Goal: Task Accomplishment & Management: Complete application form

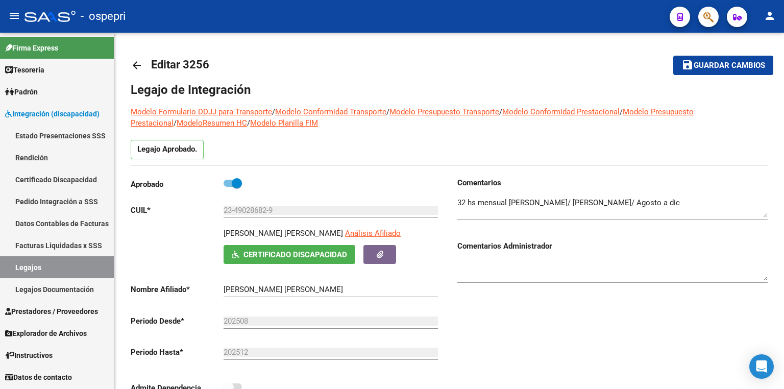
click at [47, 268] on link "Legajos" at bounding box center [57, 267] width 114 height 22
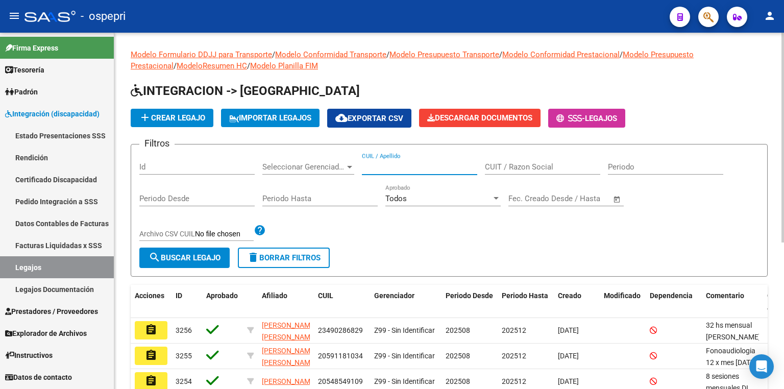
click at [387, 162] on input "CUIL / Apellido" at bounding box center [419, 166] width 115 height 9
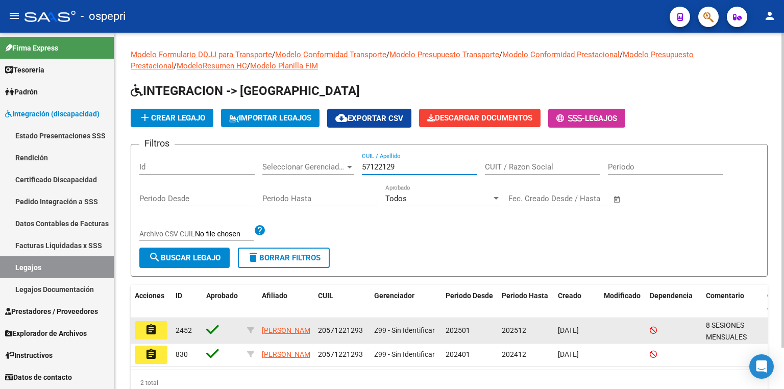
type input "57122129"
click at [152, 327] on mat-icon "assignment" at bounding box center [151, 330] width 12 height 12
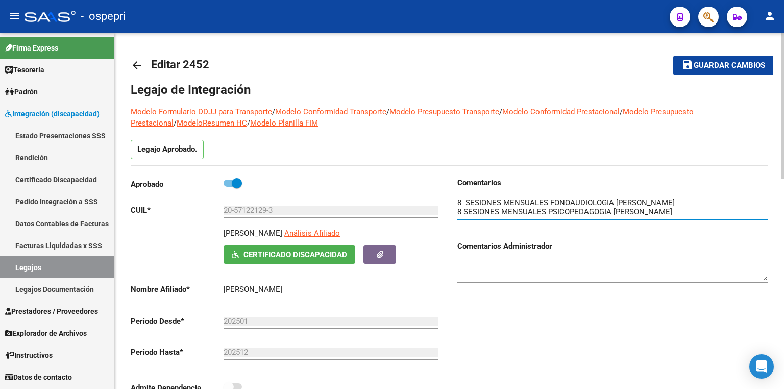
scroll to position [9, 0]
click at [760, 202] on textarea at bounding box center [612, 207] width 310 height 20
click at [688, 212] on textarea at bounding box center [612, 207] width 310 height 20
click at [621, 80] on mat-toolbar-row "arrow_back Editar 2452" at bounding box center [379, 65] width 497 height 33
click at [702, 213] on textarea at bounding box center [612, 207] width 310 height 20
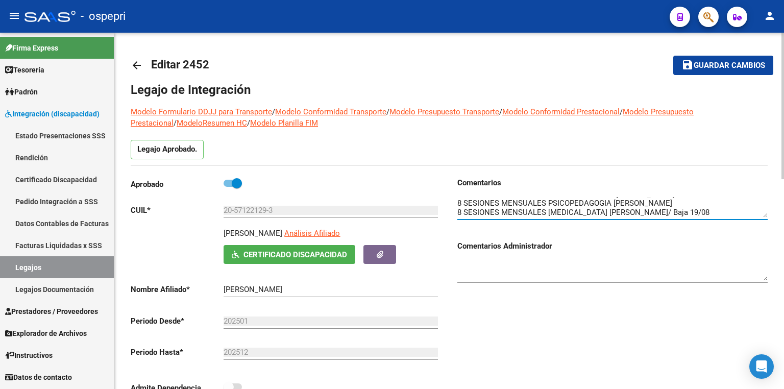
scroll to position [17, 0]
type textarea "8 SESIONES MENSUALES FONOAUDIOLOGIA CLAVERIA BELEN 8 SESIONES MENSUALES PSICOPE…"
drag, startPoint x: 735, startPoint y: 63, endPoint x: 665, endPoint y: 91, distance: 74.9
click at [735, 63] on span "Guardar cambios" at bounding box center [728, 65] width 71 height 9
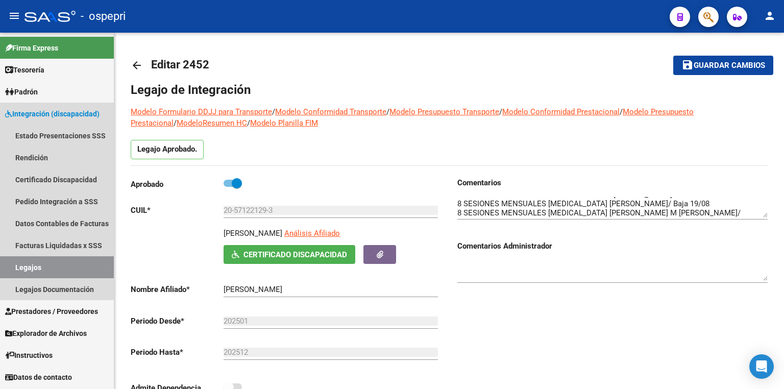
click at [59, 269] on link "Legajos" at bounding box center [57, 267] width 114 height 22
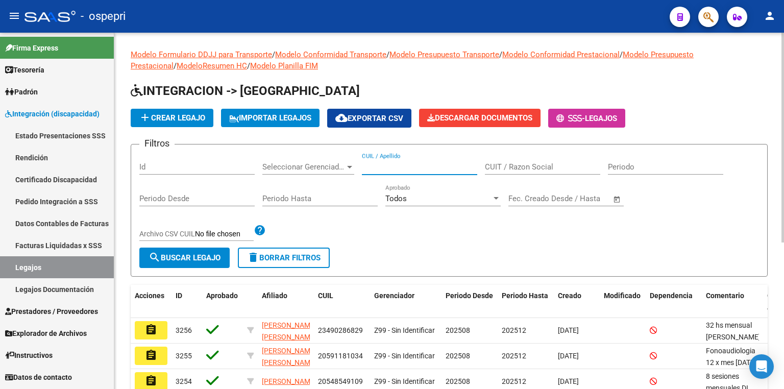
click at [404, 169] on input "CUIL / Apellido" at bounding box center [419, 166] width 115 height 9
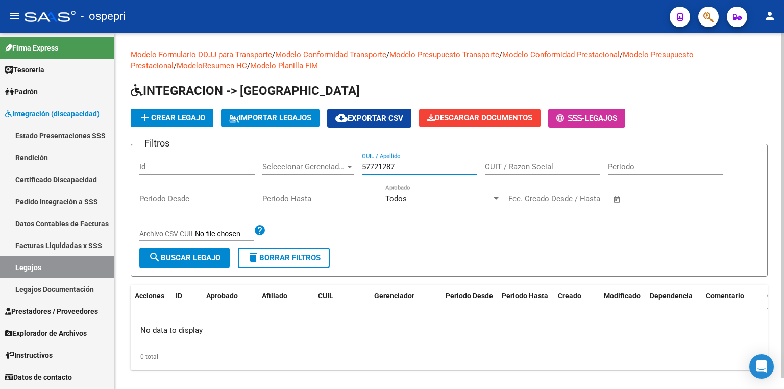
type input "57721287"
click at [184, 117] on span "add Crear Legajo" at bounding box center [172, 117] width 66 height 9
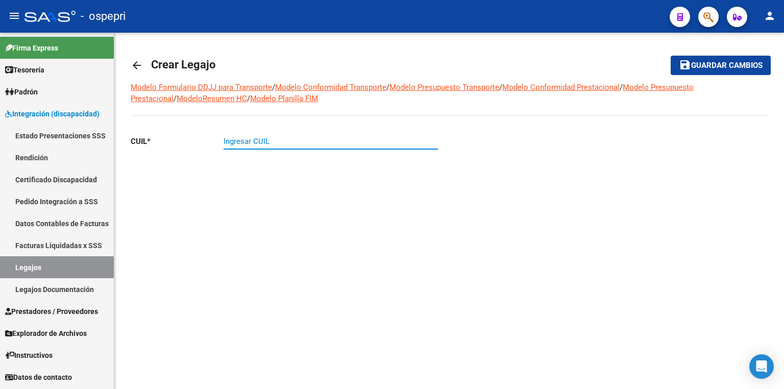
click at [246, 141] on input "Ingresar CUIL" at bounding box center [331, 141] width 214 height 9
click at [671, 56] on button "save Guardar cambios" at bounding box center [721, 65] width 100 height 19
click at [256, 141] on input "20-57727287-3" at bounding box center [331, 141] width 214 height 9
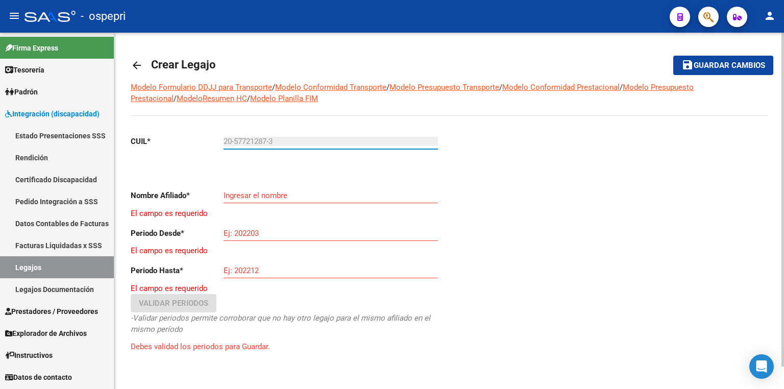
type input "20-57721287-3"
click at [673, 56] on button "save Guardar cambios" at bounding box center [723, 65] width 100 height 19
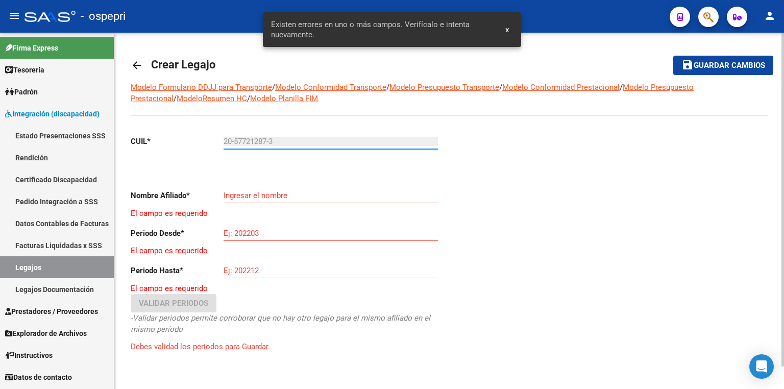
type input "[PERSON_NAME]"
click at [269, 229] on input "Ej: 202203" at bounding box center [331, 233] width 214 height 9
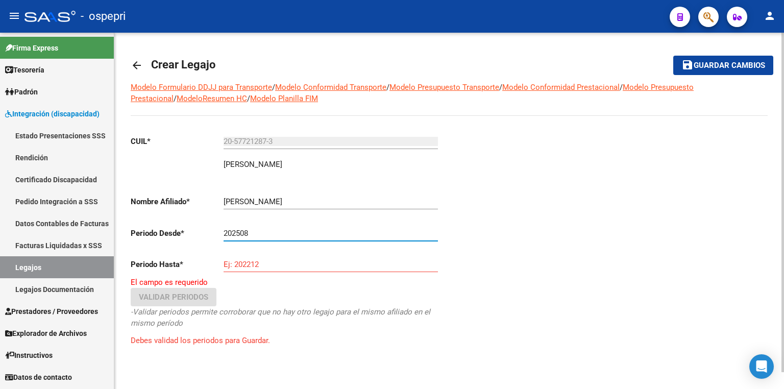
type input "202508"
click at [266, 263] on input "Ej: 202212" at bounding box center [331, 264] width 214 height 9
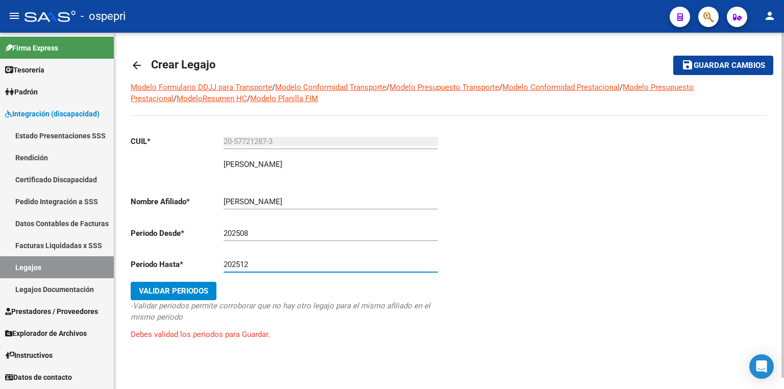
type input "202512"
click at [179, 286] on span "Validar Periodos" at bounding box center [173, 290] width 69 height 9
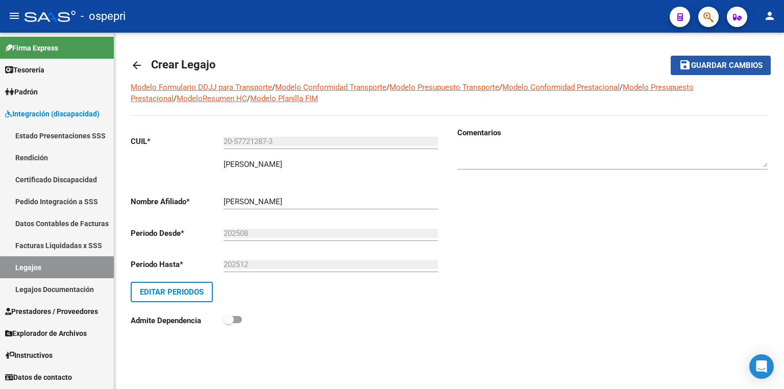
click at [708, 63] on span "Guardar cambios" at bounding box center [726, 65] width 71 height 9
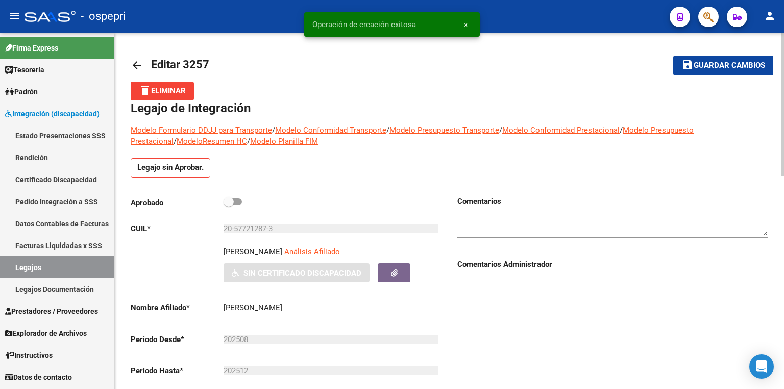
click at [237, 198] on span at bounding box center [233, 201] width 18 height 7
click at [229, 205] on input "checkbox" at bounding box center [228, 205] width 1 height 1
checkbox input "true"
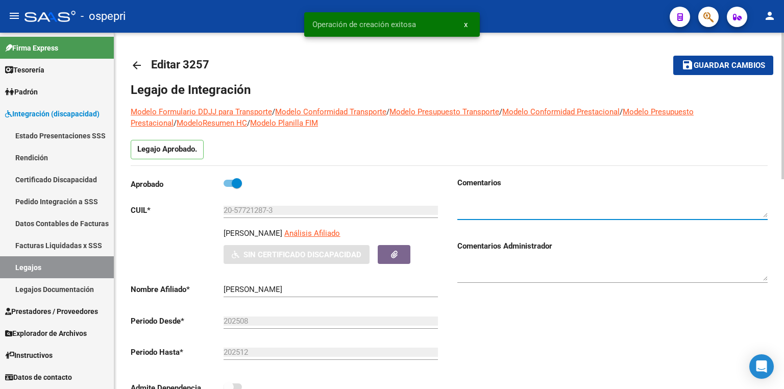
click at [488, 207] on textarea at bounding box center [612, 207] width 310 height 20
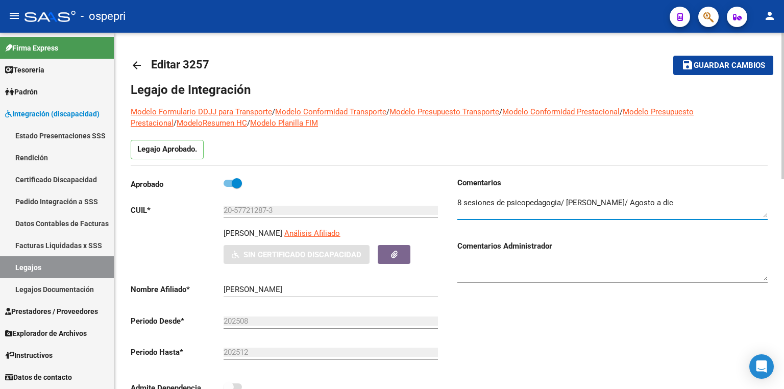
click at [533, 203] on textarea at bounding box center [612, 207] width 310 height 20
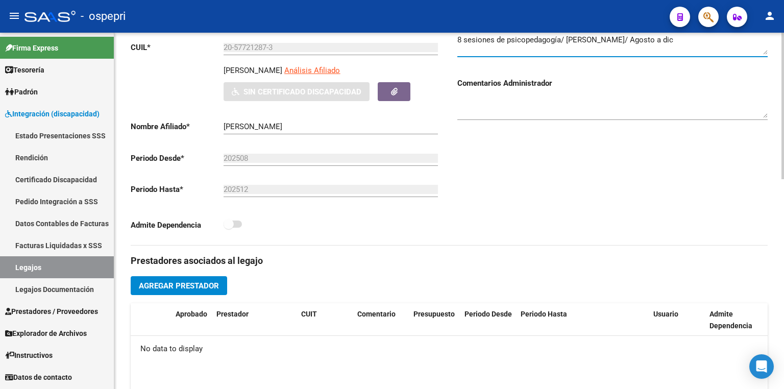
scroll to position [163, 0]
type textarea "8 sesiones de psicopedagogía/ [PERSON_NAME]/ Agosto a dic"
click at [200, 279] on button "Agregar Prestador" at bounding box center [179, 285] width 96 height 19
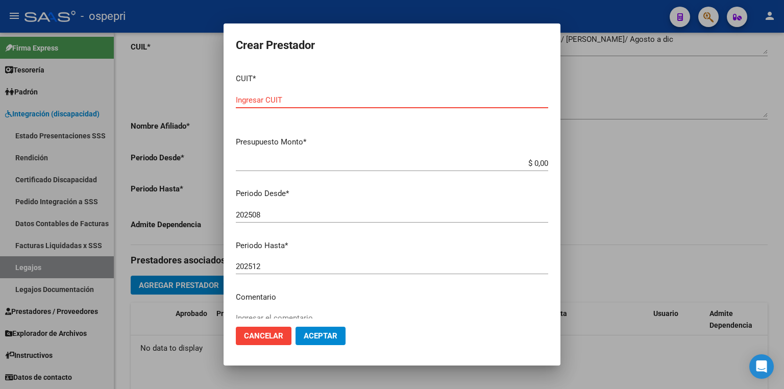
paste input "27-34389384-7"
type input "27-34389384-7"
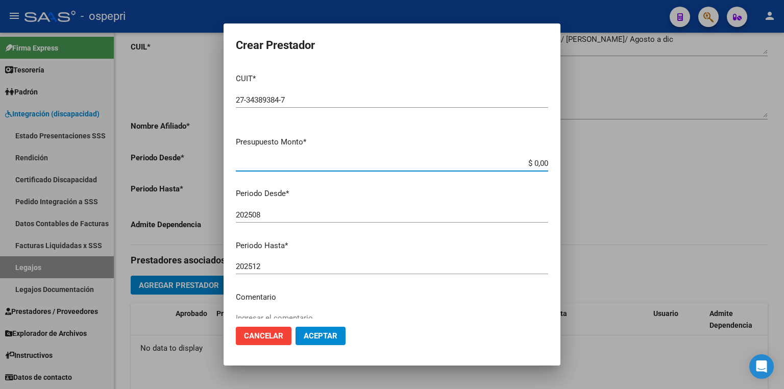
drag, startPoint x: 610, startPoint y: 161, endPoint x: 703, endPoint y: 161, distance: 92.4
click at [702, 161] on div "Crear Prestador CUIT * 27-34389384-7 Ingresar CUIT ARCA Padrón Presupuesto Mont…" at bounding box center [392, 194] width 784 height 389
type input "$ 14.844,73"
click at [332, 333] on span "Aceptar" at bounding box center [321, 335] width 34 height 9
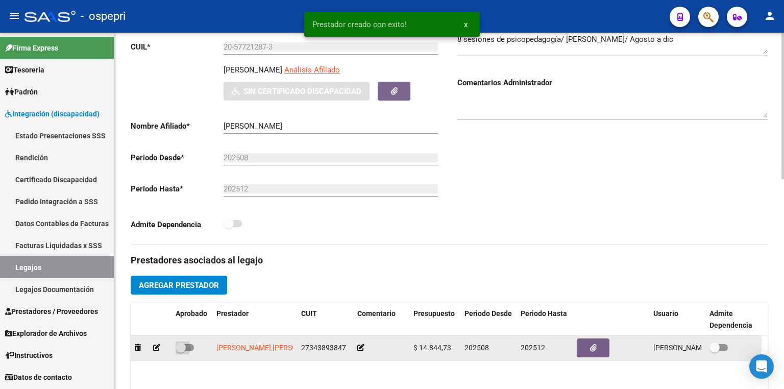
drag, startPoint x: 190, startPoint y: 348, endPoint x: 212, endPoint y: 339, distance: 23.8
click at [191, 348] on span at bounding box center [185, 347] width 18 height 7
click at [181, 351] on input "checkbox" at bounding box center [180, 351] width 1 height 1
checkbox input "true"
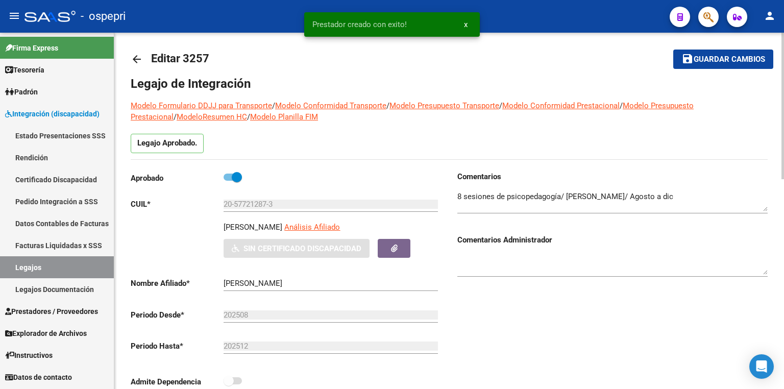
scroll to position [0, 0]
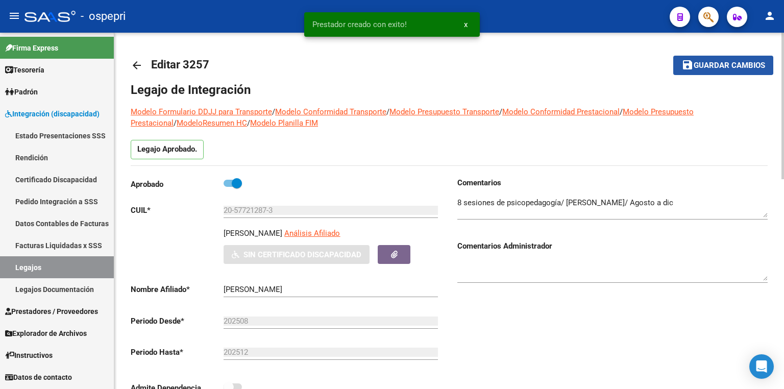
click at [702, 61] on span "Guardar cambios" at bounding box center [728, 65] width 71 height 9
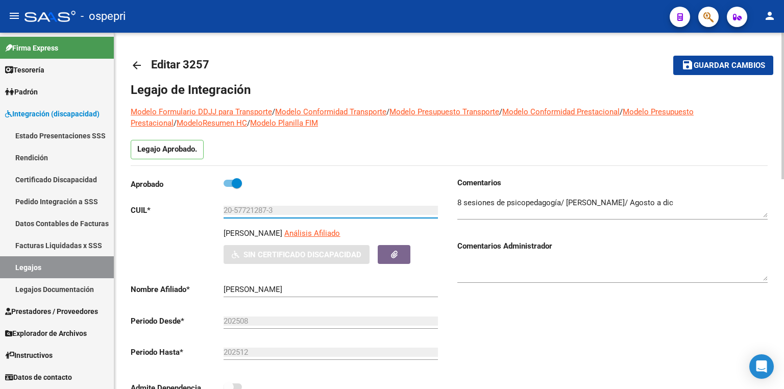
drag, startPoint x: 282, startPoint y: 209, endPoint x: 161, endPoint y: 212, distance: 120.5
click at [161, 212] on app-form-text-field "CUIL * 20-57721287-3 Ingresar CUIL" at bounding box center [284, 210] width 307 height 9
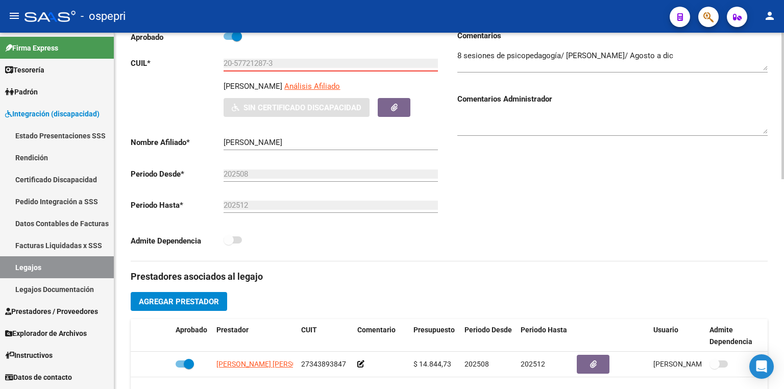
scroll to position [204, 0]
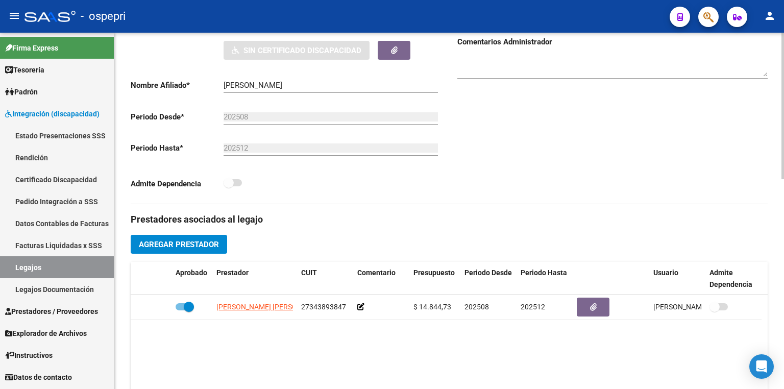
click at [180, 247] on span "Agregar Prestador" at bounding box center [179, 244] width 80 height 9
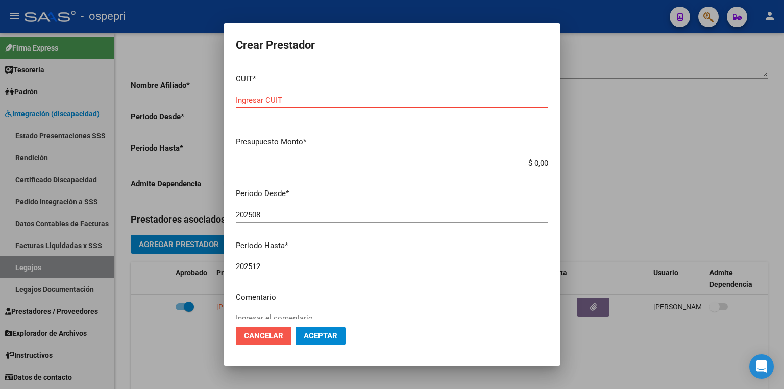
click at [271, 337] on span "Cancelar" at bounding box center [263, 335] width 39 height 9
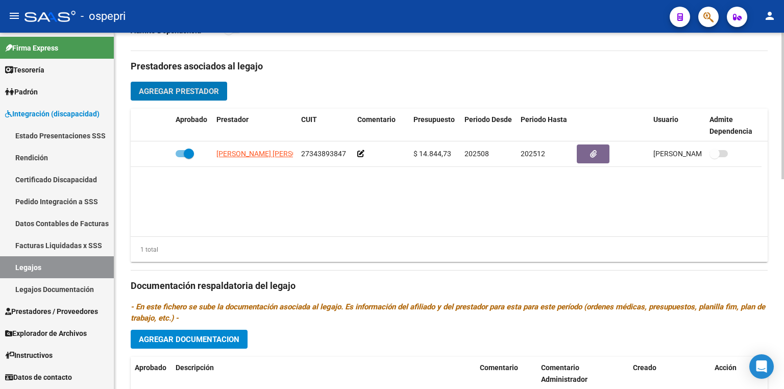
scroll to position [490, 0]
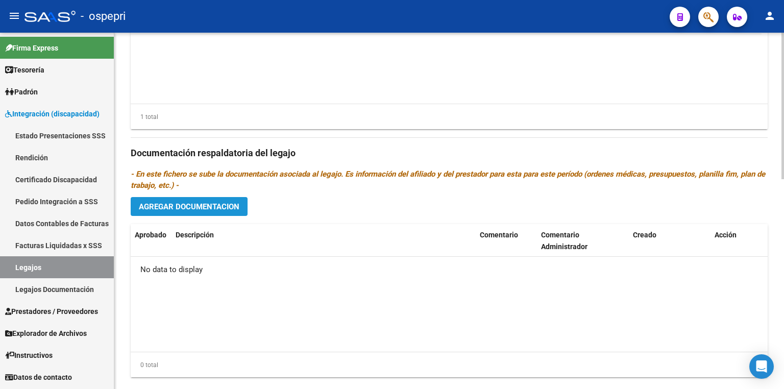
click at [207, 202] on span "Agregar Documentacion" at bounding box center [189, 206] width 101 height 9
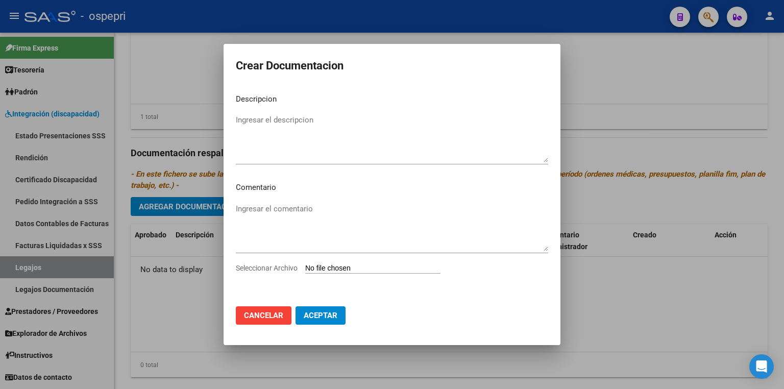
click at [337, 266] on input "Seleccionar Archivo" at bounding box center [372, 269] width 135 height 10
type input "C:\fakepath\20577212873.pdf"
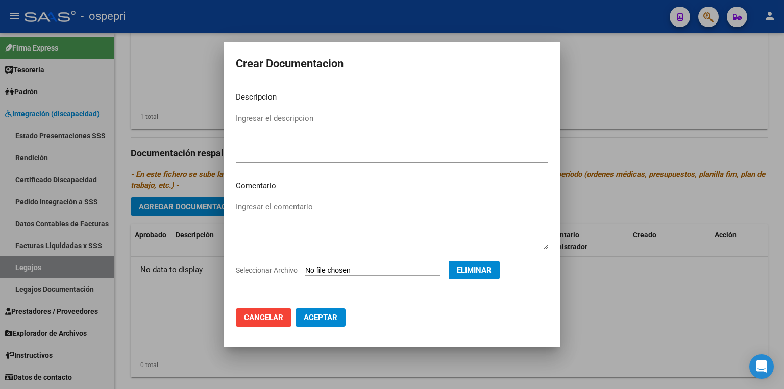
click at [320, 317] on span "Aceptar" at bounding box center [321, 317] width 34 height 9
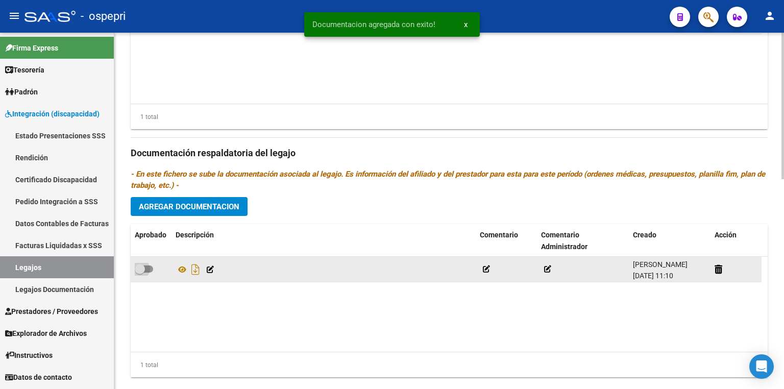
click at [148, 267] on span at bounding box center [144, 268] width 18 height 7
click at [140, 272] on input "checkbox" at bounding box center [139, 272] width 1 height 1
checkbox input "true"
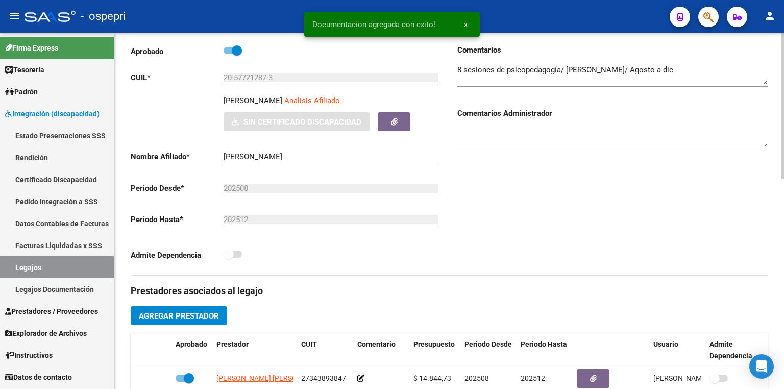
scroll to position [0, 0]
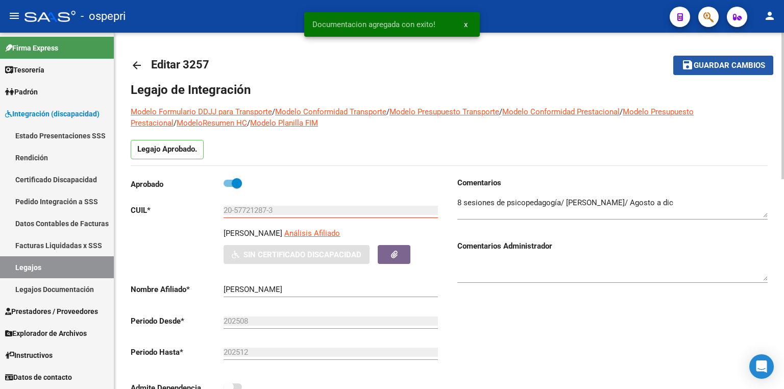
click at [723, 62] on span "Guardar cambios" at bounding box center [728, 65] width 71 height 9
drag, startPoint x: 284, startPoint y: 209, endPoint x: 131, endPoint y: 212, distance: 153.1
click at [131, 212] on app-form-text-field "CUIL * 20-57721287-3 Ingresar CUIL" at bounding box center [284, 210] width 307 height 9
click at [72, 180] on link "Certificado Discapacidad" at bounding box center [57, 179] width 114 height 22
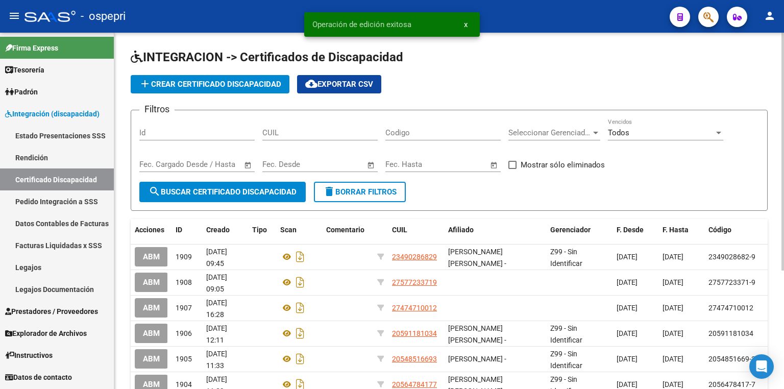
click at [219, 82] on span "add Crear Certificado Discapacidad" at bounding box center [210, 84] width 142 height 9
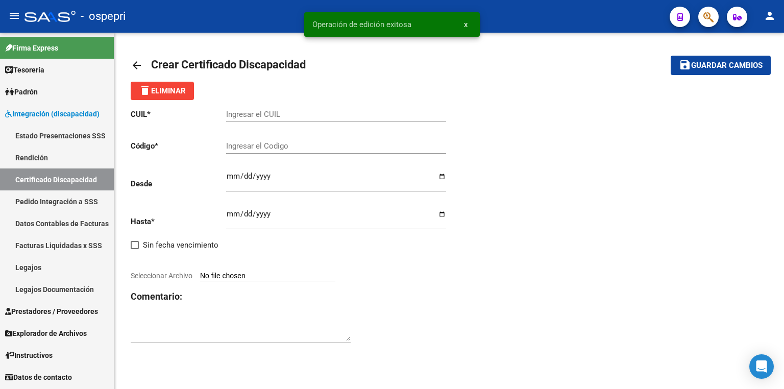
click at [241, 113] on input "Ingresar el CUIL" at bounding box center [336, 114] width 220 height 9
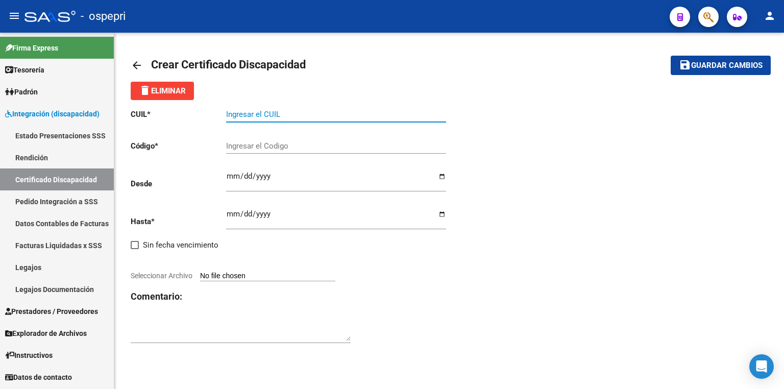
paste input "20-57721287-3"
type input "20-57721287-3"
click at [259, 139] on div "Ingresar el Codigo" at bounding box center [336, 143] width 220 height 22
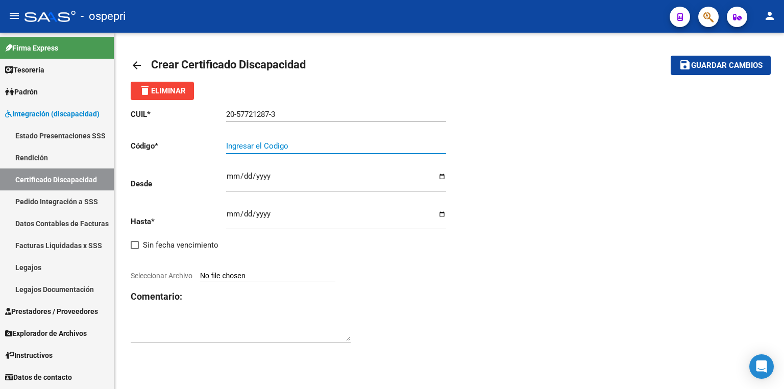
paste input "20-57721287-3"
type input "20-57721287-3"
click at [469, 339] on div "CUIL * 20-57721287-3 Ingresar el CUIL Código * 20-57721287-3 Ingresar el Codigo…" at bounding box center [449, 226] width 637 height 253
click at [231, 176] on input "Ingresar fec. Desde" at bounding box center [336, 180] width 220 height 16
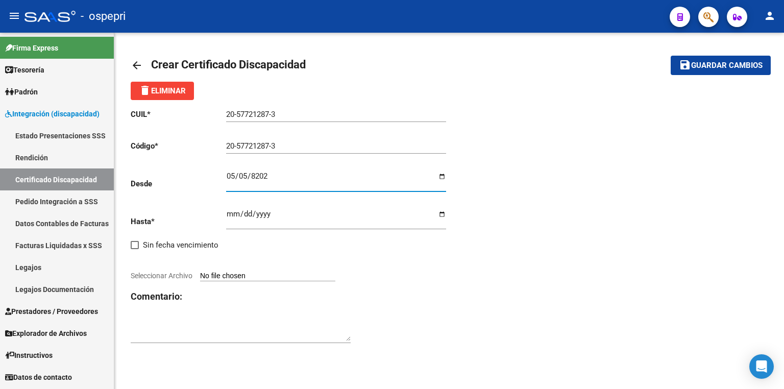
type input "2024-05-05"
click at [230, 214] on input "Ingresar fec. Hasta" at bounding box center [336, 218] width 220 height 16
click at [243, 175] on input "2024-05-05" at bounding box center [336, 180] width 220 height 16
type input "2024-08-05"
click at [234, 214] on input "Ingresar fec. Hasta" at bounding box center [336, 218] width 220 height 16
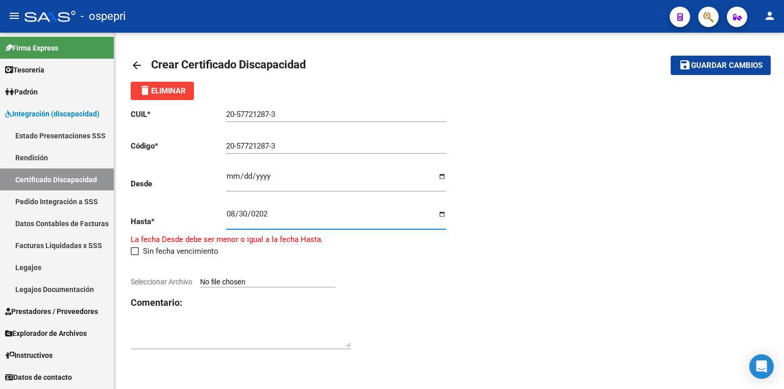
type input "2029-08-30"
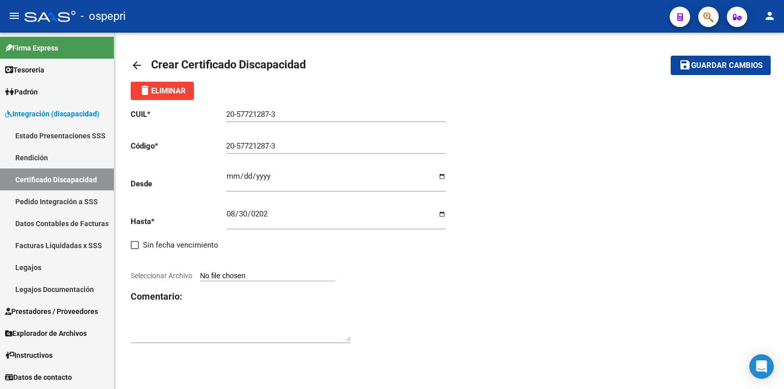
click at [251, 274] on input "Seleccionar Archivo" at bounding box center [267, 276] width 135 height 10
type input "C:\fakepath\1000107351.jpg"
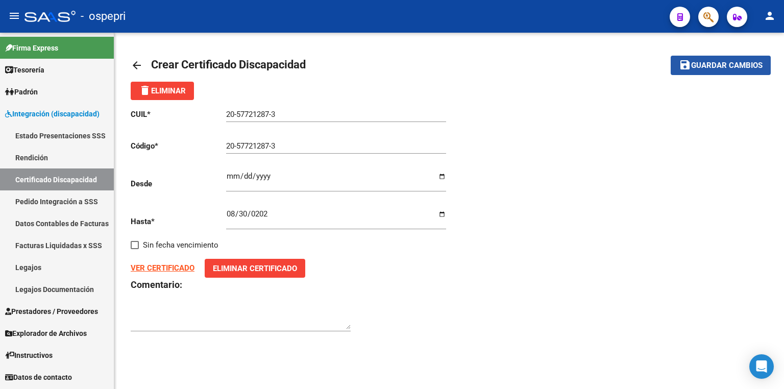
click at [739, 64] on span "Guardar cambios" at bounding box center [726, 65] width 71 height 9
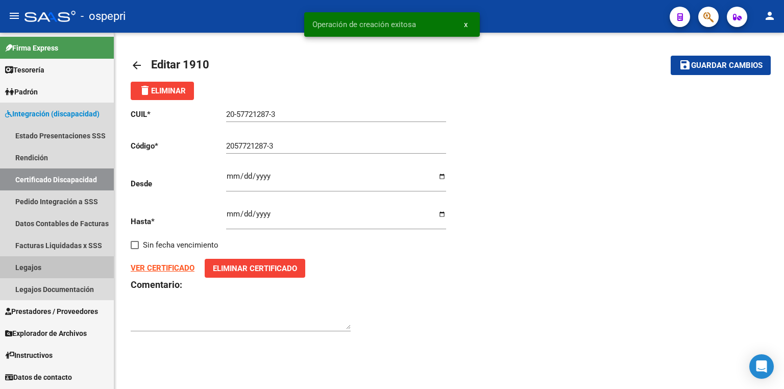
click at [56, 271] on link "Legajos" at bounding box center [57, 267] width 114 height 22
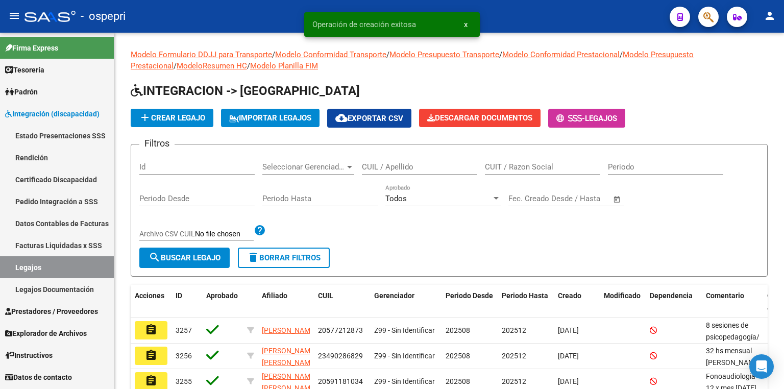
click at [155, 325] on mat-icon "assignment" at bounding box center [151, 330] width 12 height 12
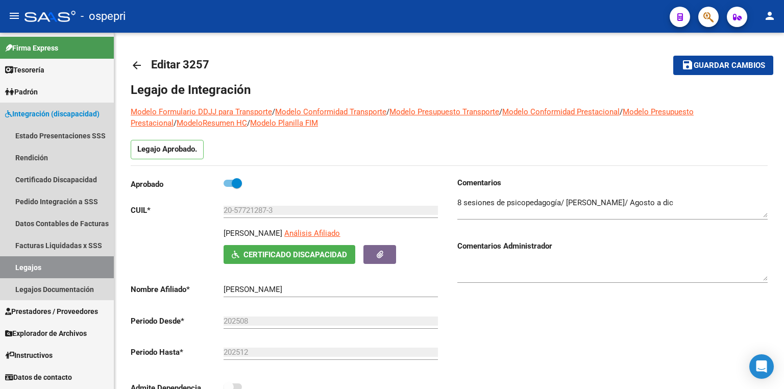
click at [37, 266] on link "Legajos" at bounding box center [57, 267] width 114 height 22
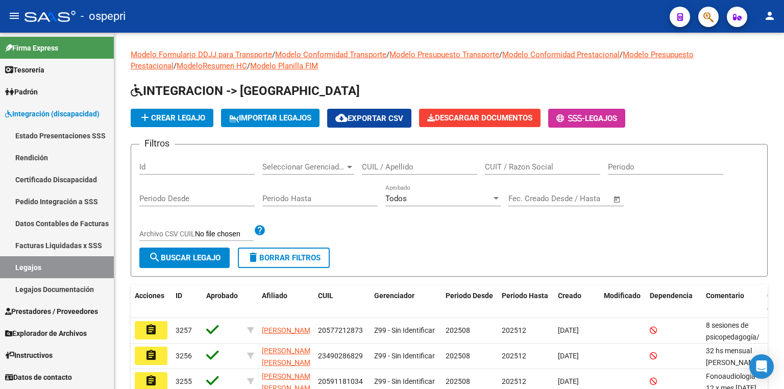
click at [82, 270] on link "Legajos" at bounding box center [57, 267] width 114 height 22
click at [381, 166] on input "CUIL / Apellido" at bounding box center [419, 166] width 115 height 9
paste input "59.332.928"
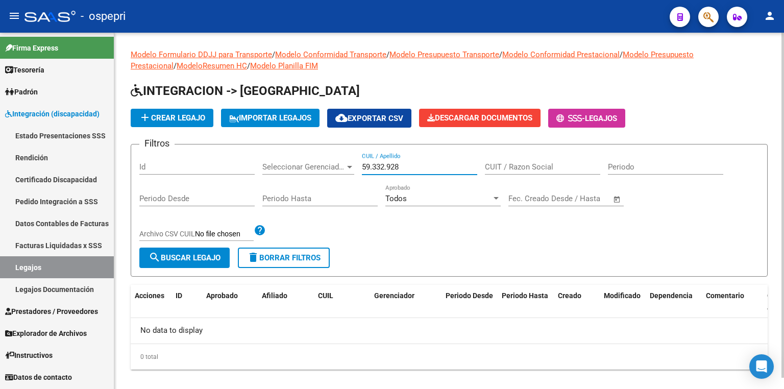
click at [388, 168] on input "59.332.928" at bounding box center [419, 166] width 115 height 9
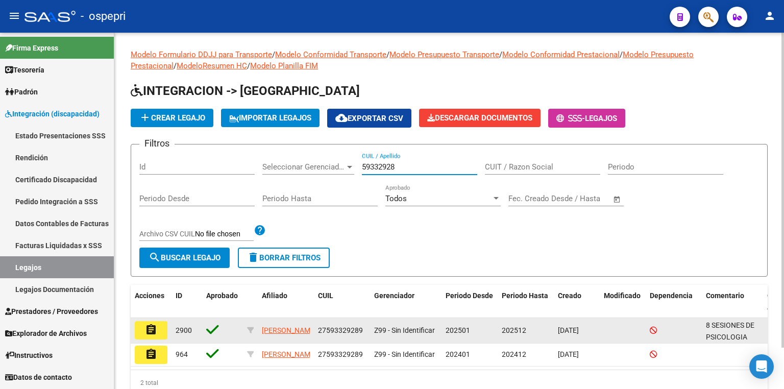
type input "59332928"
click at [154, 327] on mat-icon "assignment" at bounding box center [151, 330] width 12 height 12
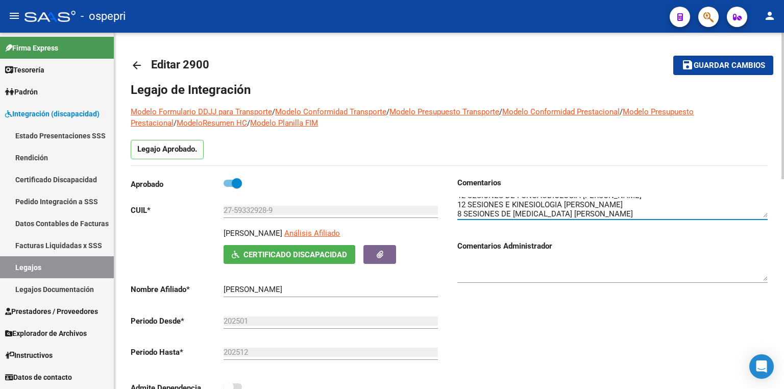
scroll to position [18, 0]
click at [465, 200] on textarea at bounding box center [612, 207] width 310 height 20
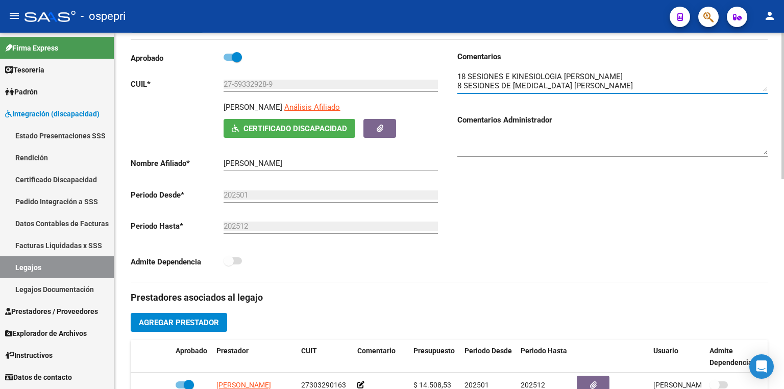
scroll to position [0, 0]
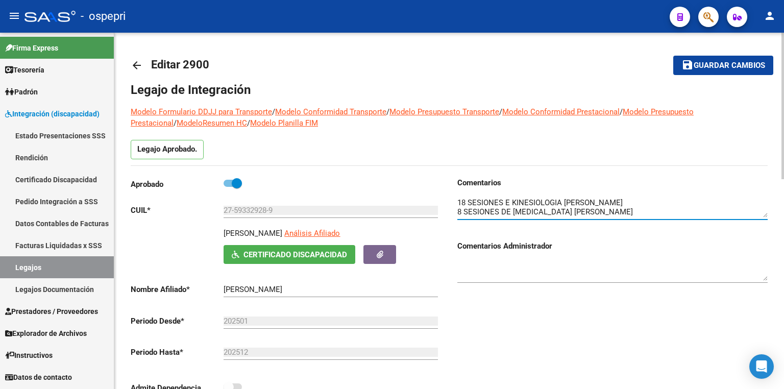
click at [466, 200] on textarea at bounding box center [612, 207] width 310 height 20
type textarea "8 SESIONES DE PSICOLOGIA ALBARRACIN MICAELA 12 SESIONES DE FONOAUDIOLOGIA PACHE…"
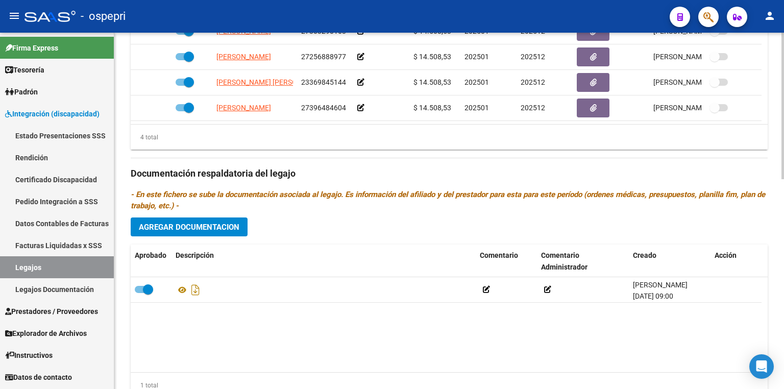
scroll to position [510, 0]
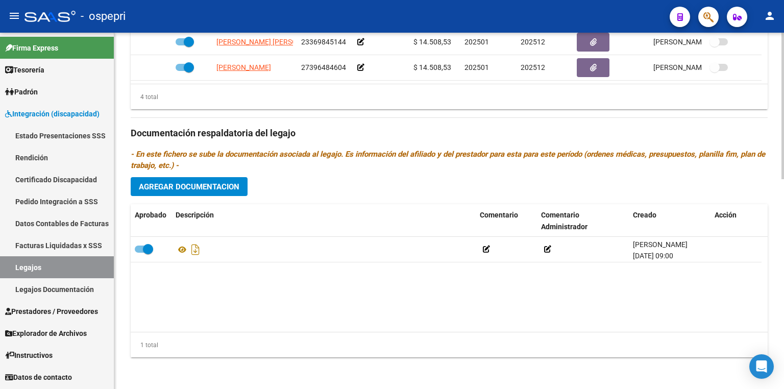
click at [230, 185] on span "Agregar Documentacion" at bounding box center [189, 186] width 101 height 9
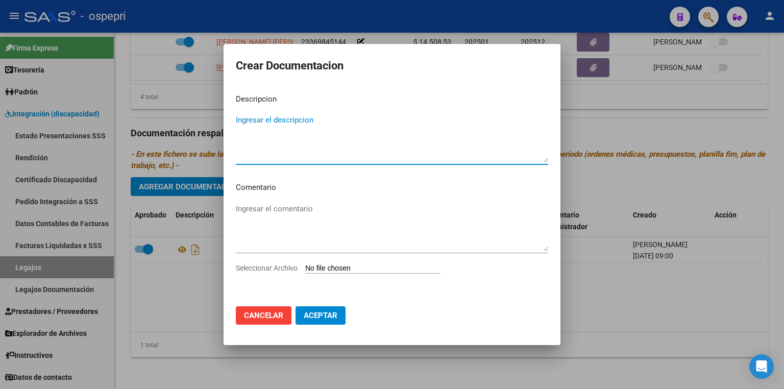
click at [333, 267] on input "Seleccionar Archivo" at bounding box center [372, 269] width 135 height 10
click at [634, 121] on div at bounding box center [392, 194] width 784 height 389
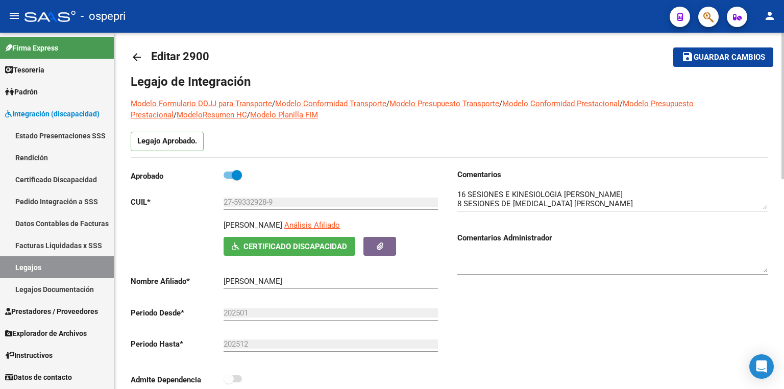
scroll to position [0, 0]
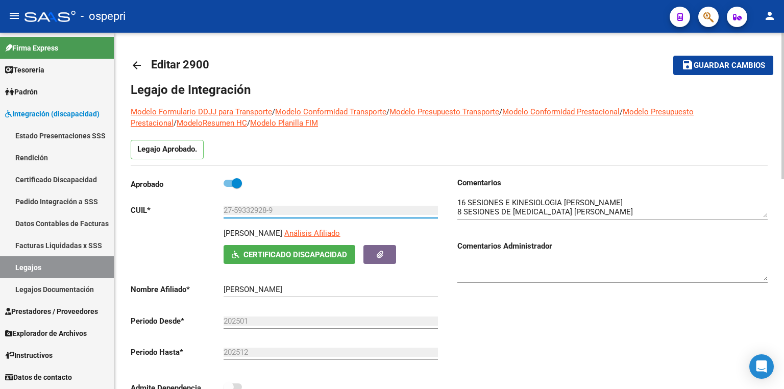
drag, startPoint x: 283, startPoint y: 211, endPoint x: 117, endPoint y: 215, distance: 165.9
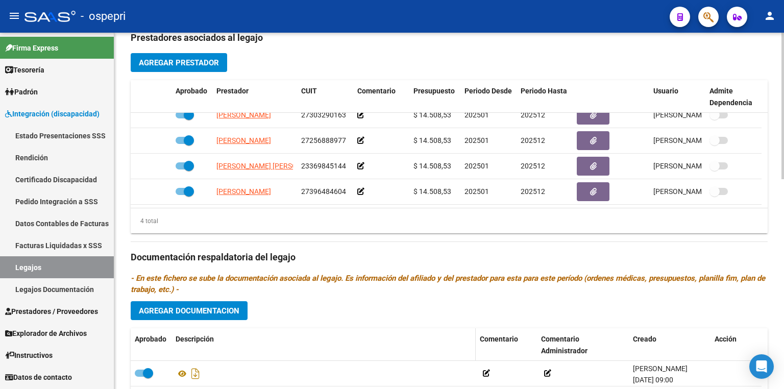
scroll to position [490, 0]
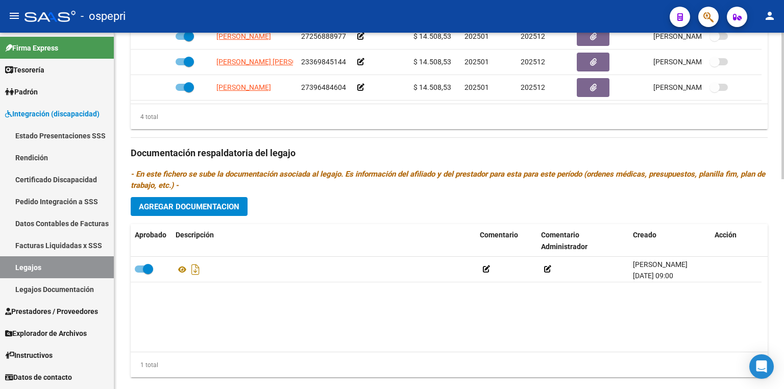
click at [226, 212] on button "Agregar Documentacion" at bounding box center [189, 206] width 117 height 19
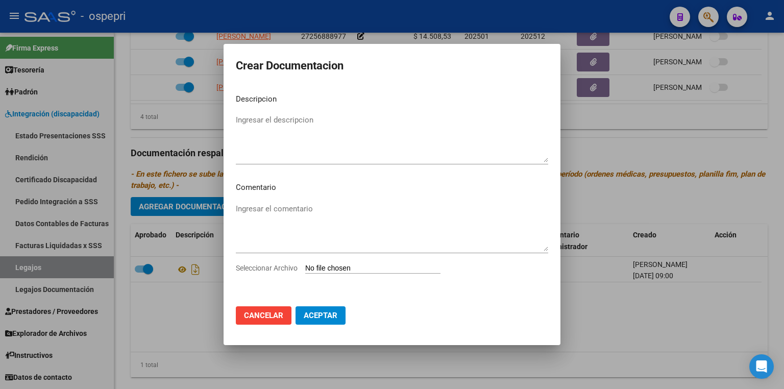
click at [333, 265] on input "Seleccionar Archivo" at bounding box center [372, 269] width 135 height 10
type input "C:\fakepath\27593329289.pdf"
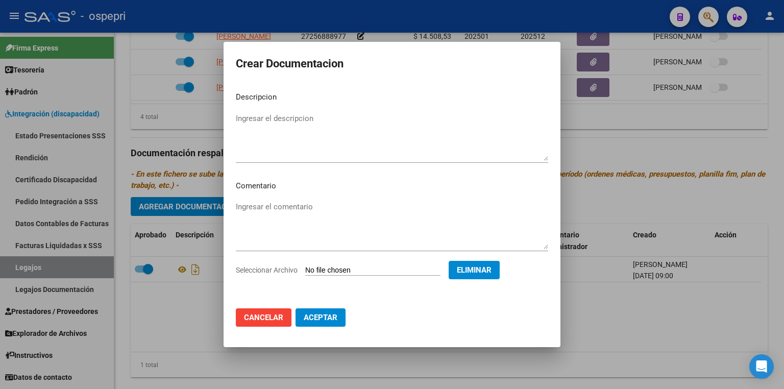
click at [323, 319] on span "Aceptar" at bounding box center [321, 317] width 34 height 9
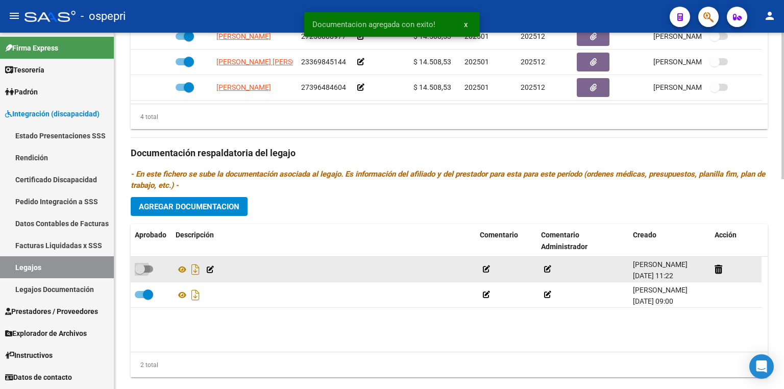
click at [152, 269] on span at bounding box center [144, 268] width 18 height 7
click at [140, 272] on input "checkbox" at bounding box center [139, 272] width 1 height 1
checkbox input "true"
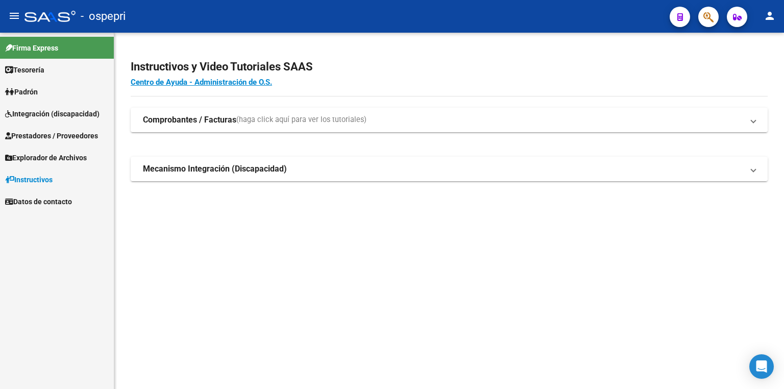
click at [62, 118] on span "Integración (discapacidad)" at bounding box center [52, 113] width 94 height 11
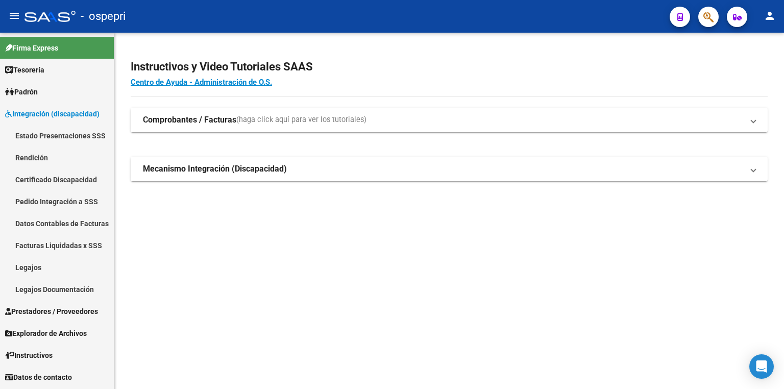
click at [47, 266] on link "Legajos" at bounding box center [57, 267] width 114 height 22
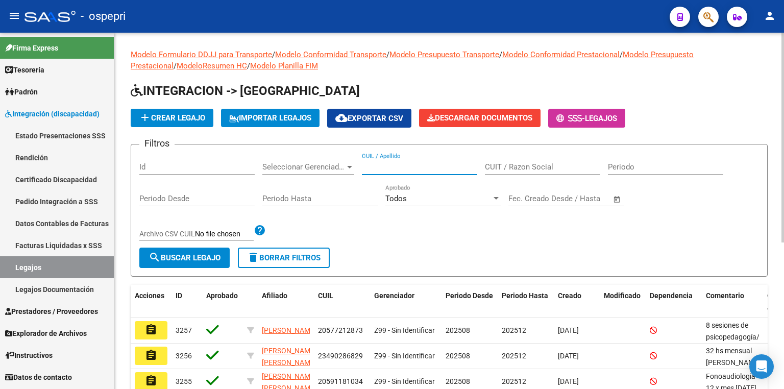
click at [423, 163] on input "CUIL / Apellido" at bounding box center [419, 166] width 115 height 9
paste input "52318838"
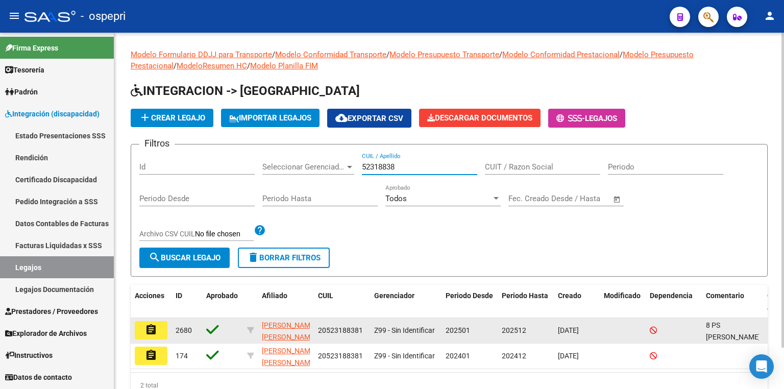
type input "52318838"
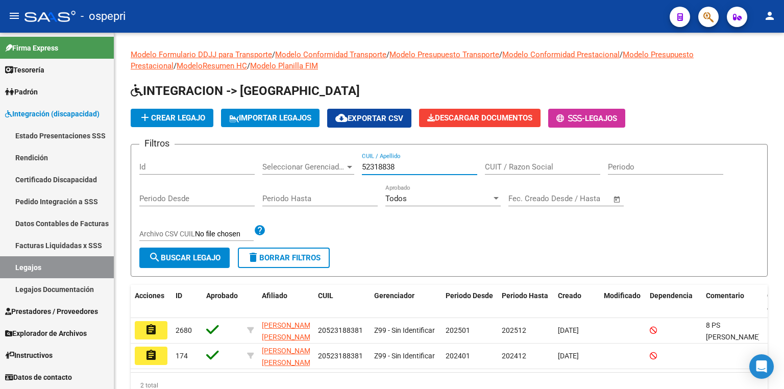
click at [155, 324] on mat-icon "assignment" at bounding box center [151, 330] width 12 height 12
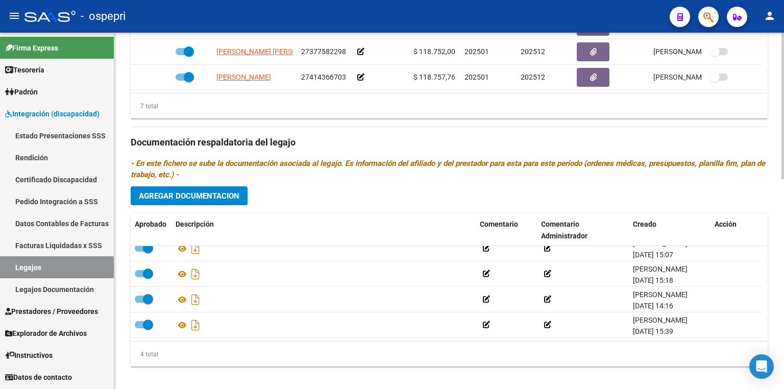
scroll to position [510, 0]
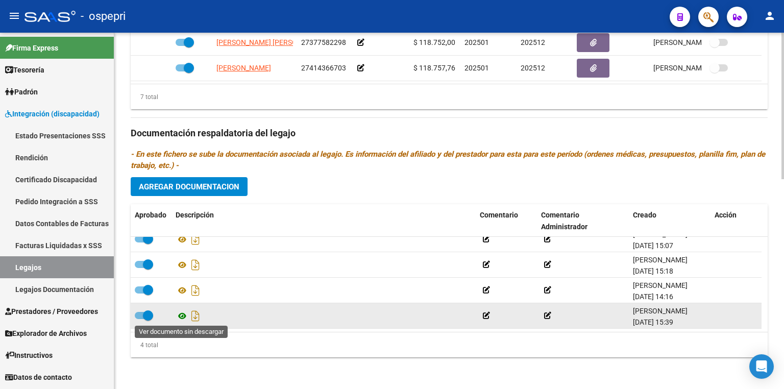
click at [185, 316] on icon at bounding box center [182, 316] width 13 height 12
